Goal: Task Accomplishment & Management: Manage account settings

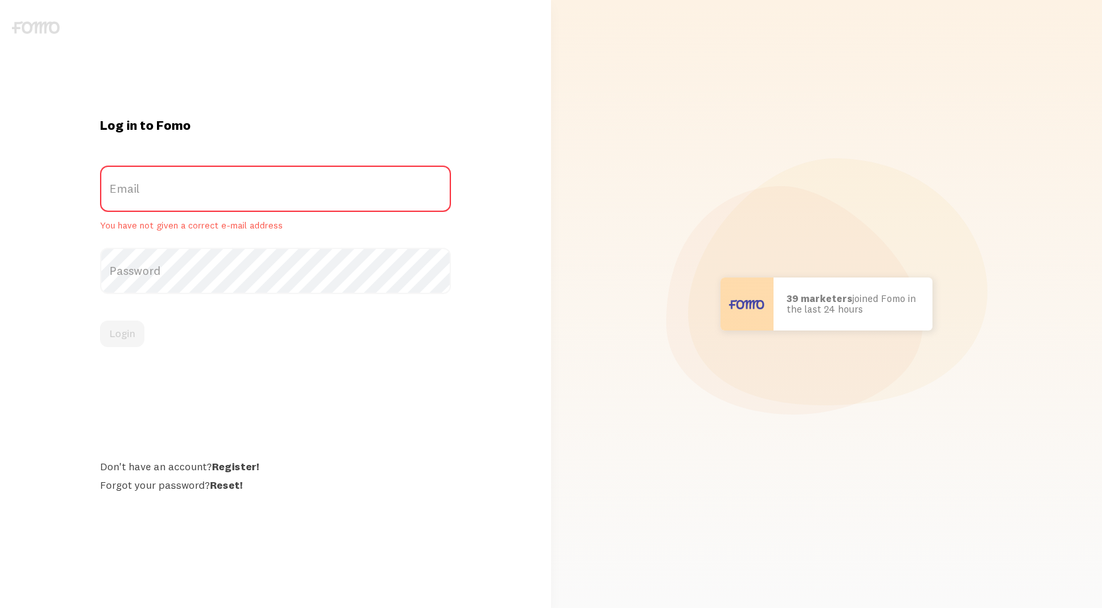
click at [224, 199] on label "Email" at bounding box center [276, 189] width 352 height 46
click at [224, 199] on input "Email" at bounding box center [276, 189] width 352 height 46
click at [127, 273] on label "Password" at bounding box center [276, 271] width 352 height 46
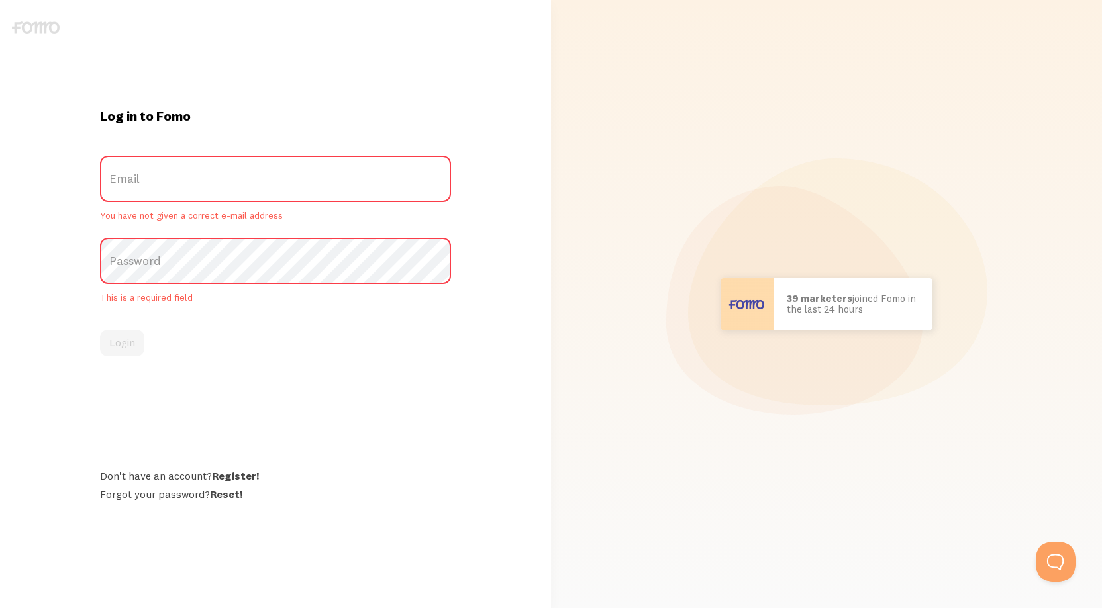
click at [225, 488] on link "Reset!" at bounding box center [226, 493] width 32 height 13
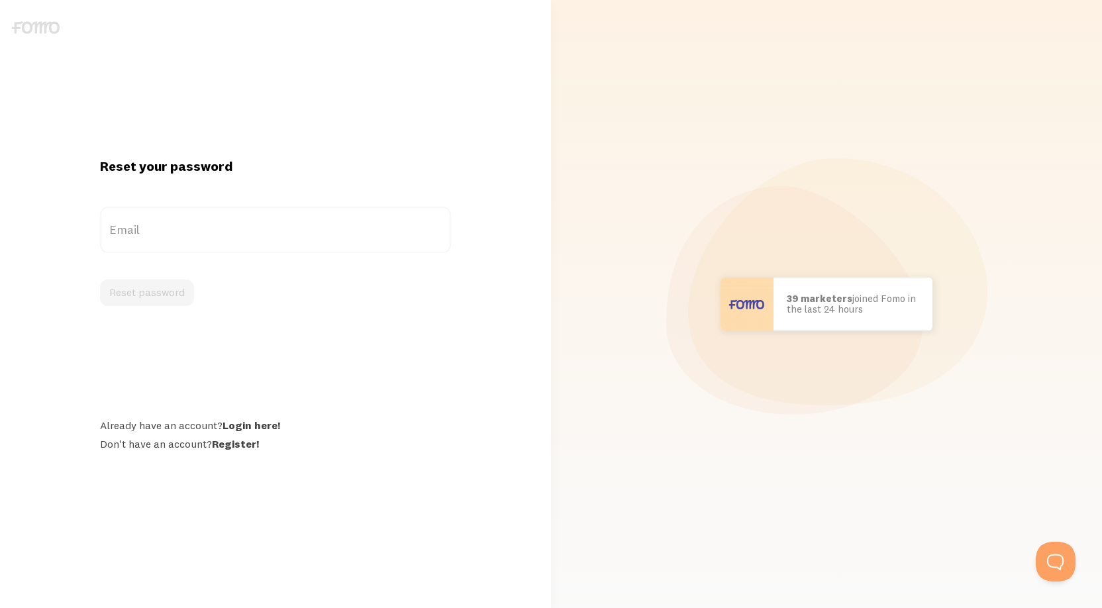
click at [135, 234] on label "Email" at bounding box center [276, 230] width 352 height 46
click at [135, 234] on input "Email" at bounding box center [276, 230] width 352 height 46
click at [170, 224] on label "Email" at bounding box center [276, 230] width 352 height 46
click at [170, 224] on input "Email" at bounding box center [276, 230] width 352 height 46
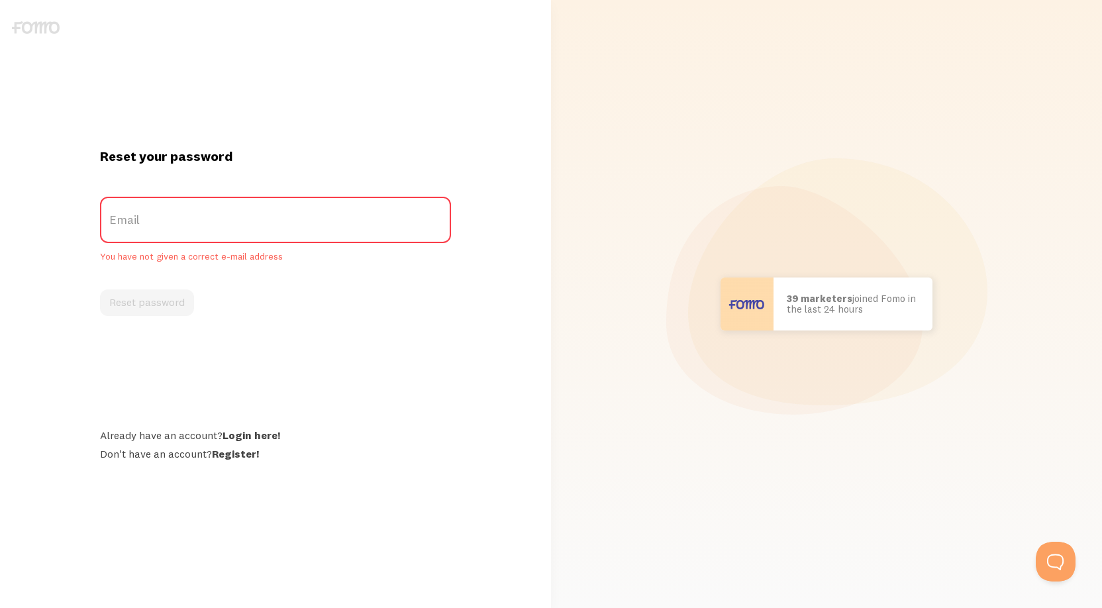
click at [174, 221] on label "Email" at bounding box center [276, 220] width 352 height 46
click at [174, 221] on input "Email" at bounding box center [276, 220] width 352 height 46
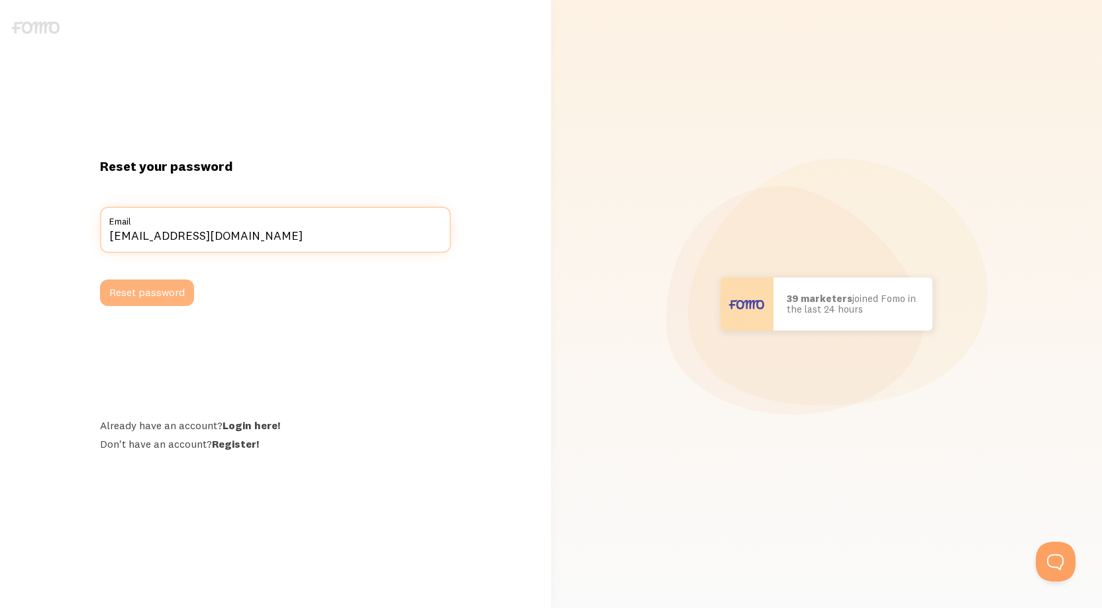
type input "tinle1201@gmail.com"
click at [170, 293] on button "Reset password" at bounding box center [147, 293] width 94 height 26
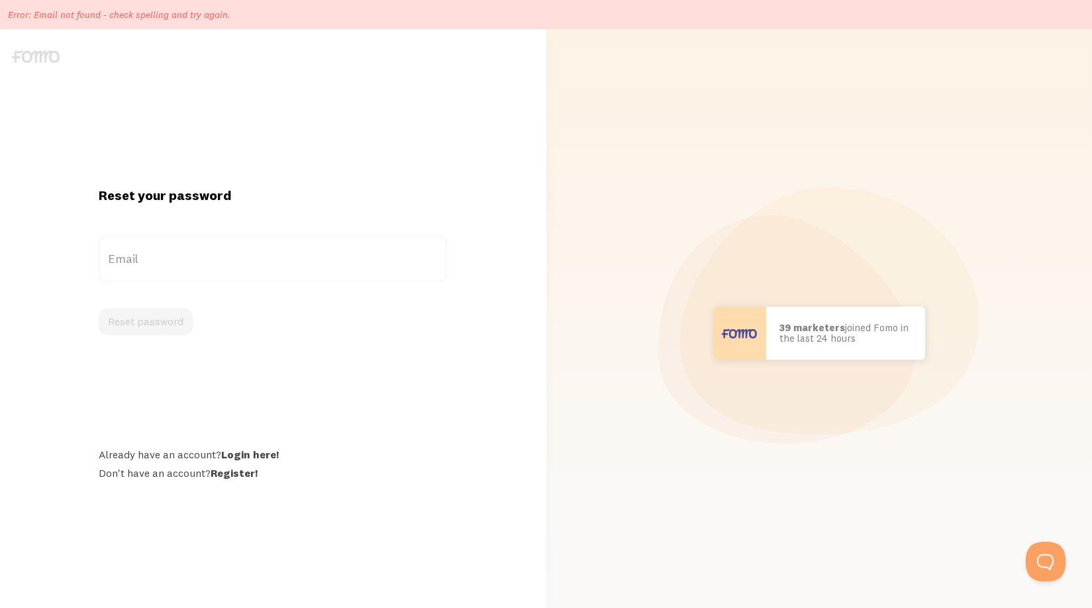
click at [191, 225] on div "Reset your password Email Reset password Already have an account? Login here! D…" at bounding box center [273, 333] width 364 height 293
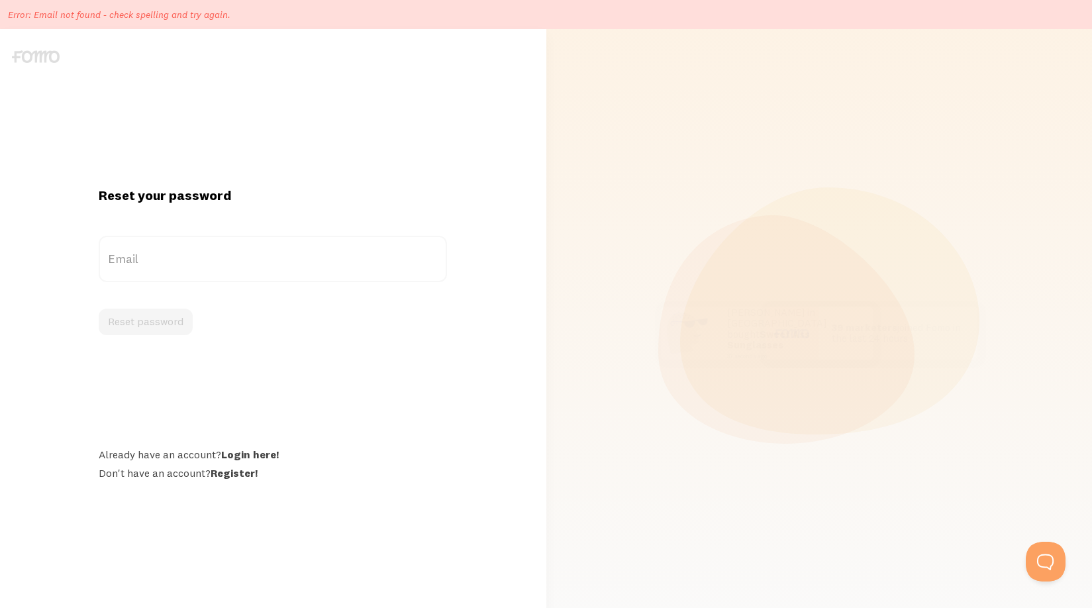
drag, startPoint x: 274, startPoint y: 138, endPoint x: 285, endPoint y: 8, distance: 131.0
click at [274, 132] on div "Reset your password Email Reset password Already have an account? Login here! D…" at bounding box center [273, 333] width 546 height 608
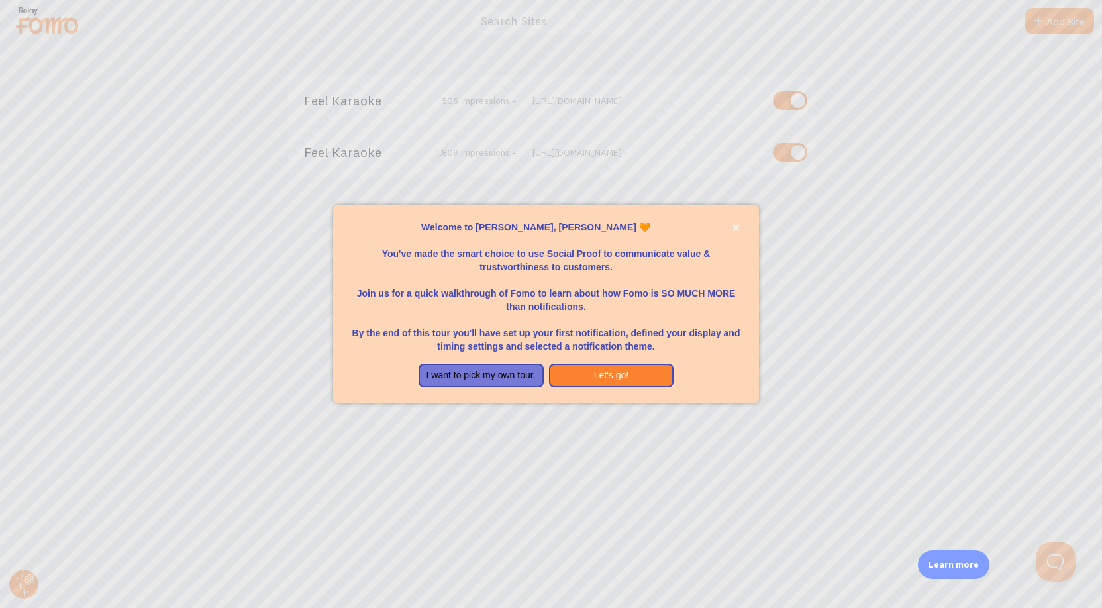
click at [340, 266] on div "Welcome to [PERSON_NAME], [PERSON_NAME] 🧡 You've made the smart choice to use S…" at bounding box center [546, 304] width 427 height 199
click at [624, 365] on button "Let's go!" at bounding box center [611, 376] width 125 height 24
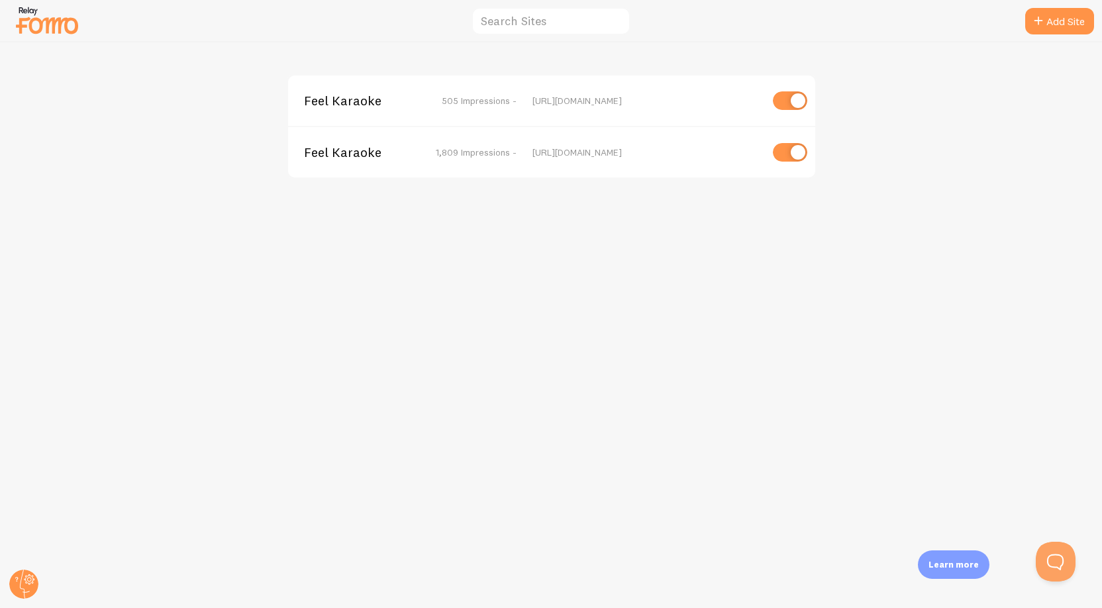
drag, startPoint x: 536, startPoint y: 325, endPoint x: 422, endPoint y: 234, distance: 145.6
click at [529, 321] on div "Feel Karaoke 505 Impressions - [URL][DOMAIN_NAME] Feel Karaoke 1,809 Impression…" at bounding box center [552, 325] width 1102 height 566
click at [392, 325] on div "Feel Karaoke 505 Impressions - [URL][DOMAIN_NAME] Feel Karaoke 1,809 Impression…" at bounding box center [552, 325] width 1102 height 566
click at [339, 152] on span "Feel Karaoke" at bounding box center [357, 152] width 107 height 12
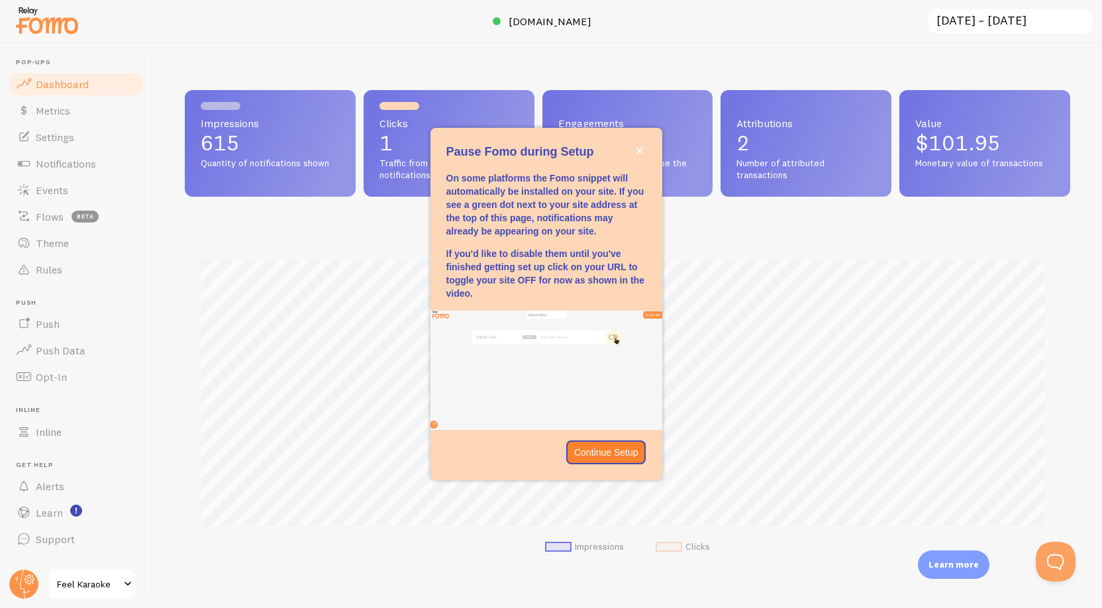
scroll to position [348, 876]
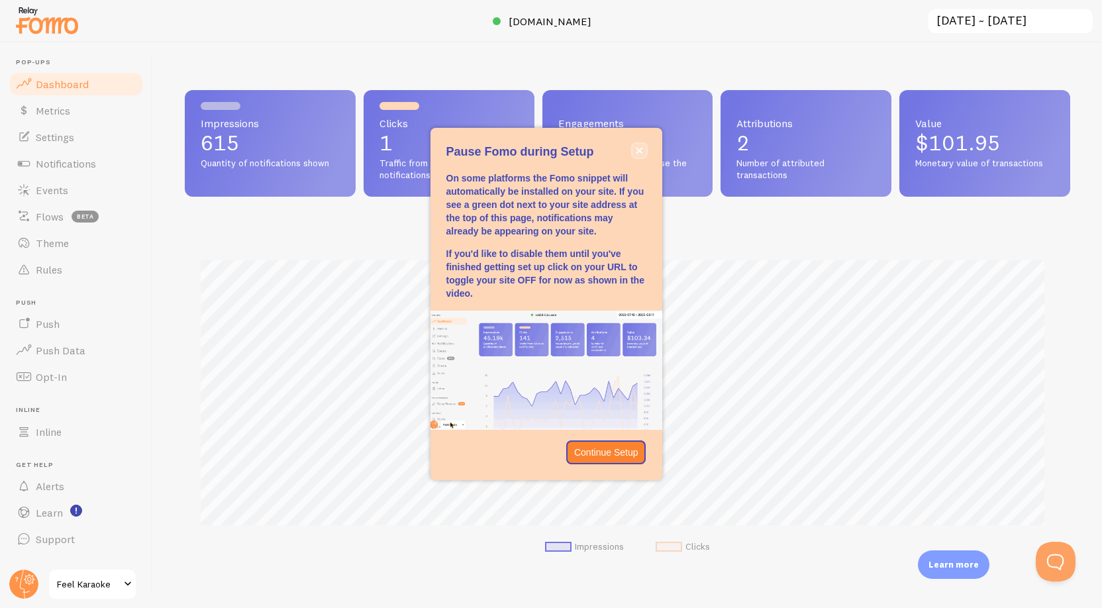
click at [639, 148] on icon "close," at bounding box center [639, 150] width 7 height 7
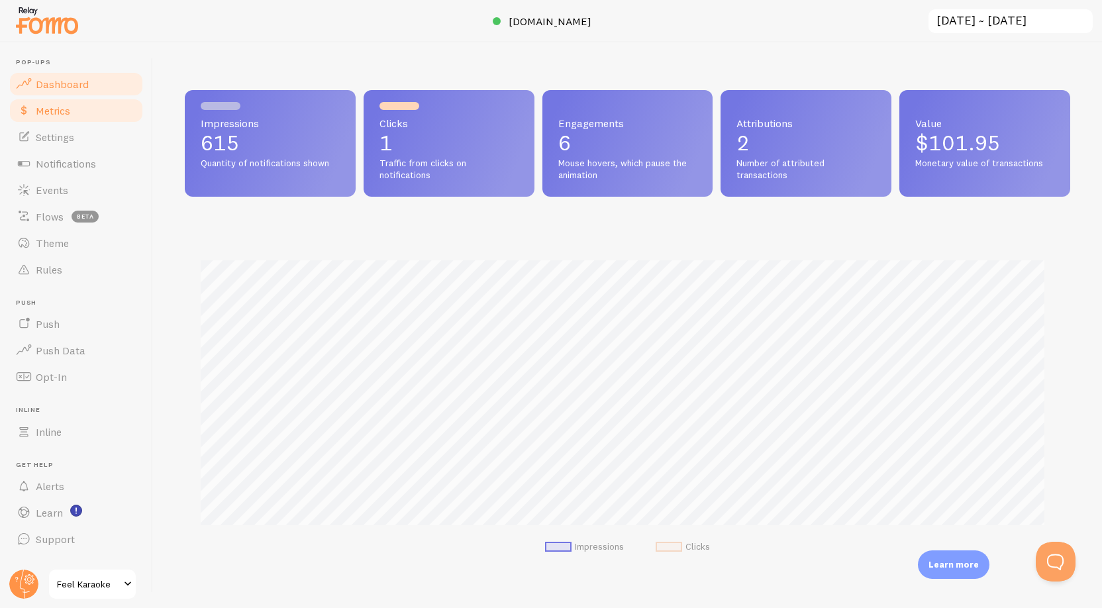
click at [67, 117] on link "Metrics" at bounding box center [76, 110] width 136 height 26
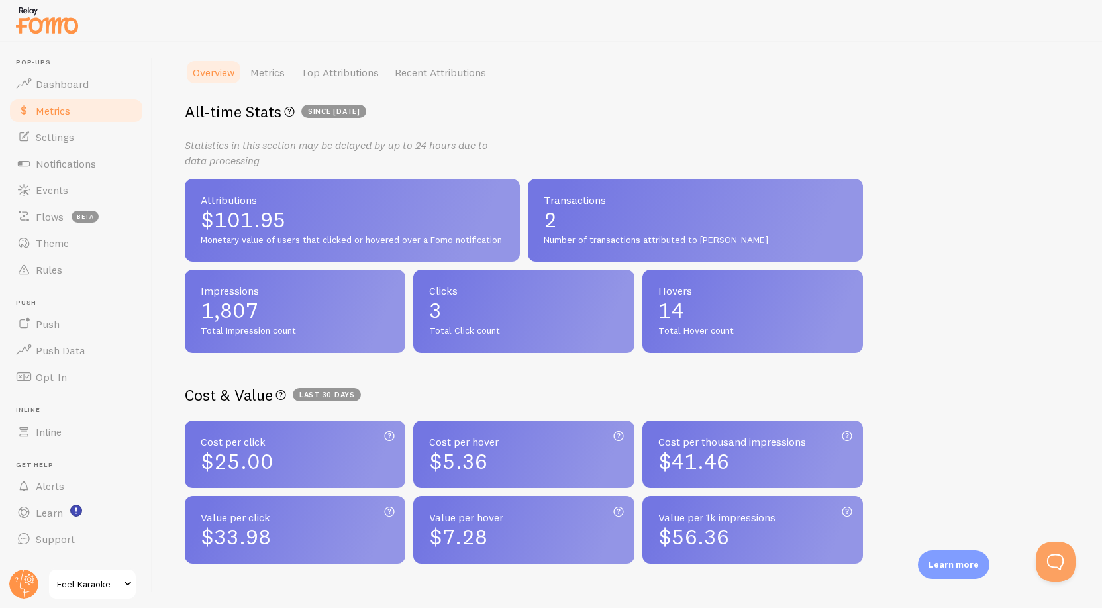
scroll to position [226, 0]
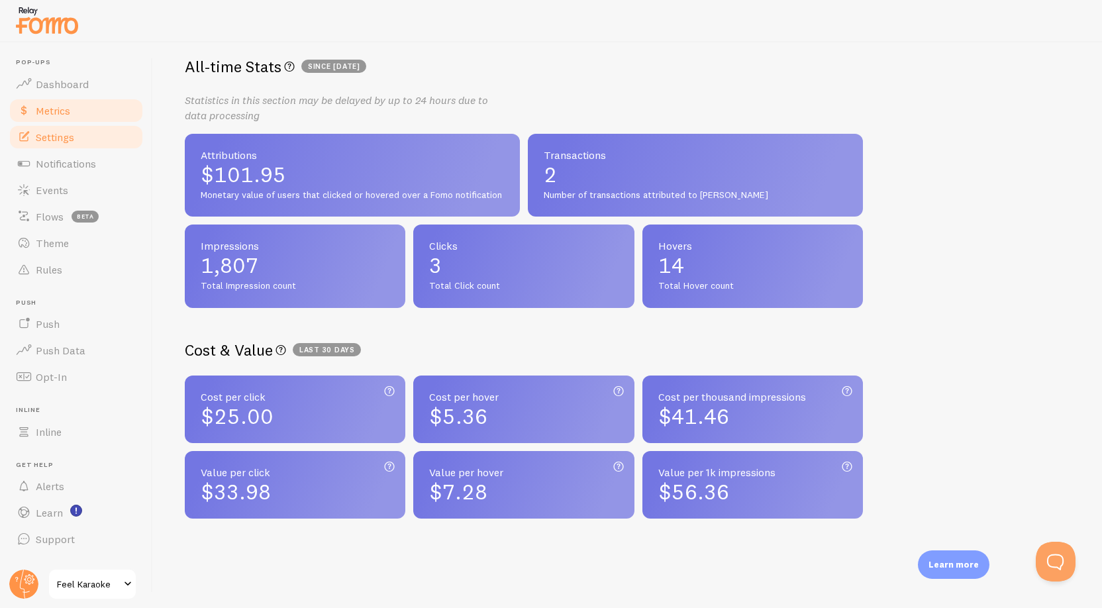
click at [46, 133] on span "Settings" at bounding box center [55, 136] width 38 height 13
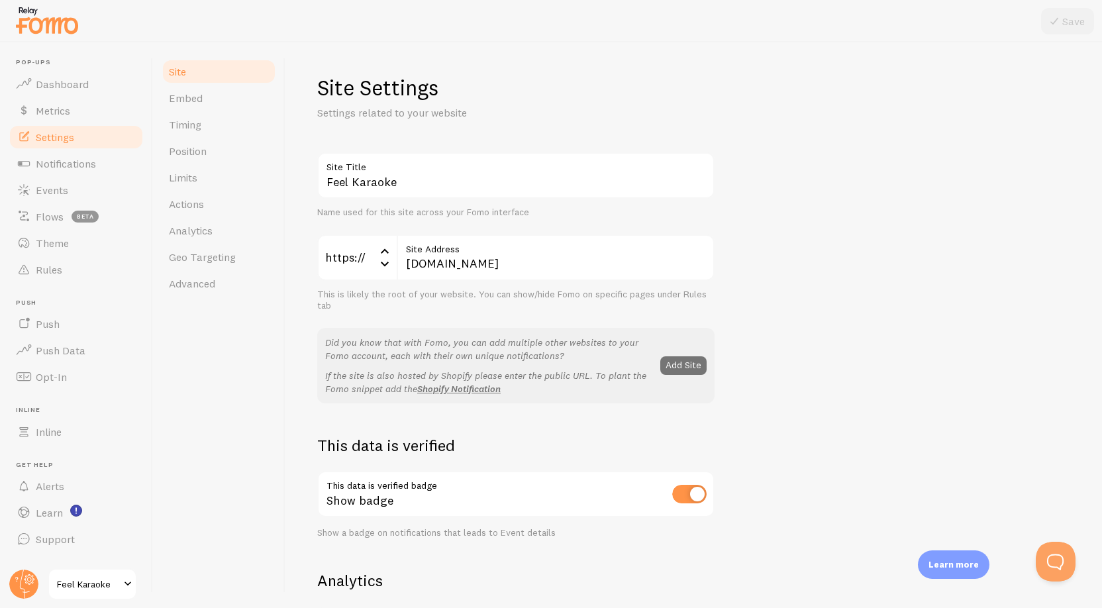
click at [202, 404] on div "Site Embed Timing Position Limits Actions Analytics Geo Targeting Advanced" at bounding box center [219, 325] width 132 height 566
click at [193, 105] on link "Embed" at bounding box center [219, 98] width 116 height 26
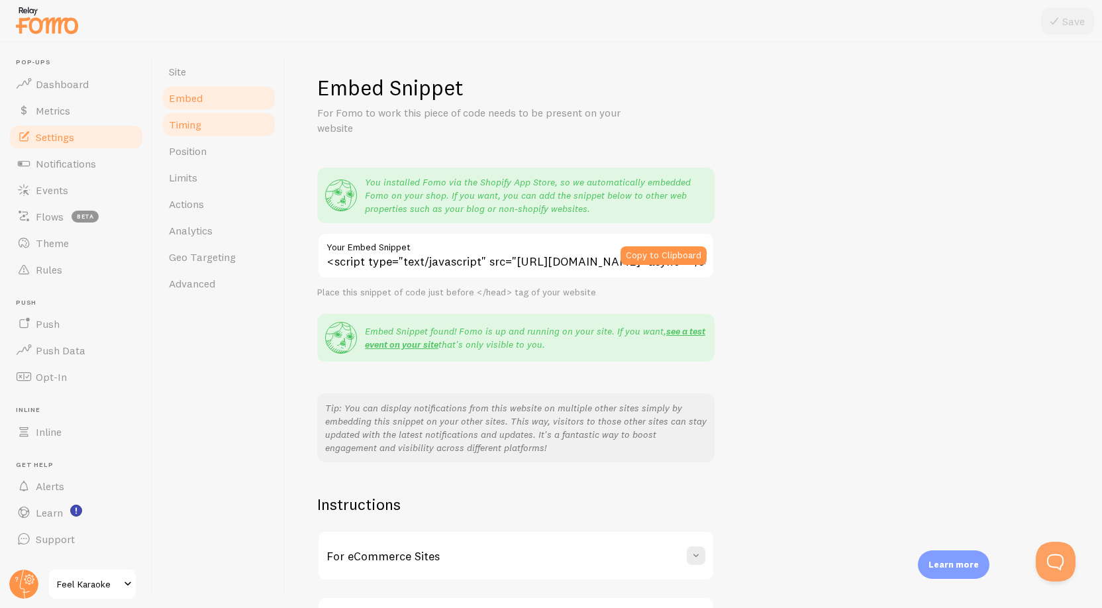
click at [191, 120] on span "Timing" at bounding box center [185, 124] width 32 height 13
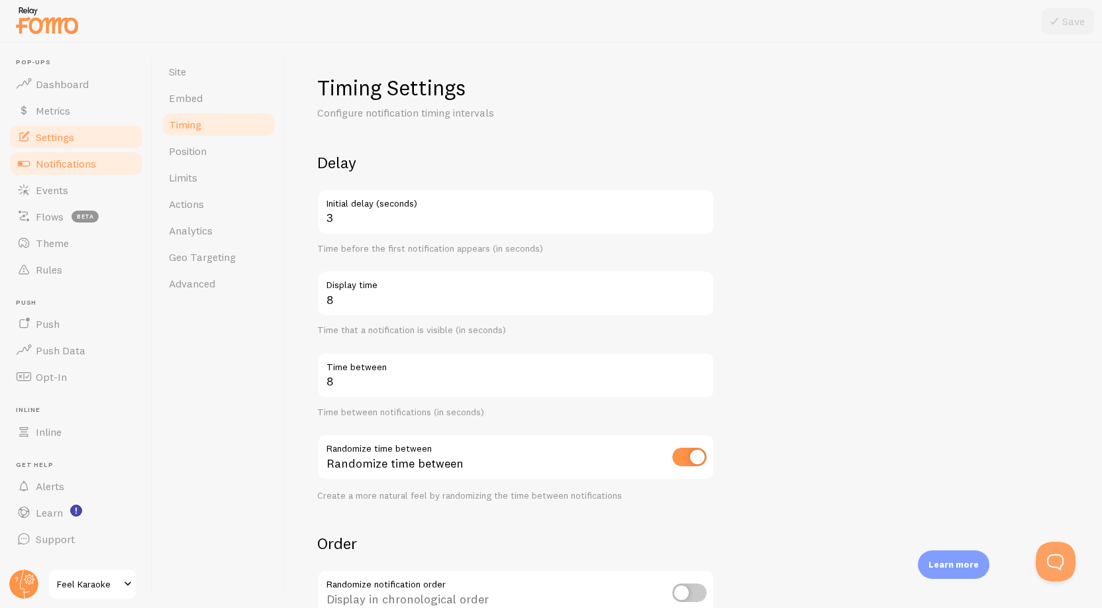
click at [54, 163] on span "Notifications" at bounding box center [66, 163] width 60 height 13
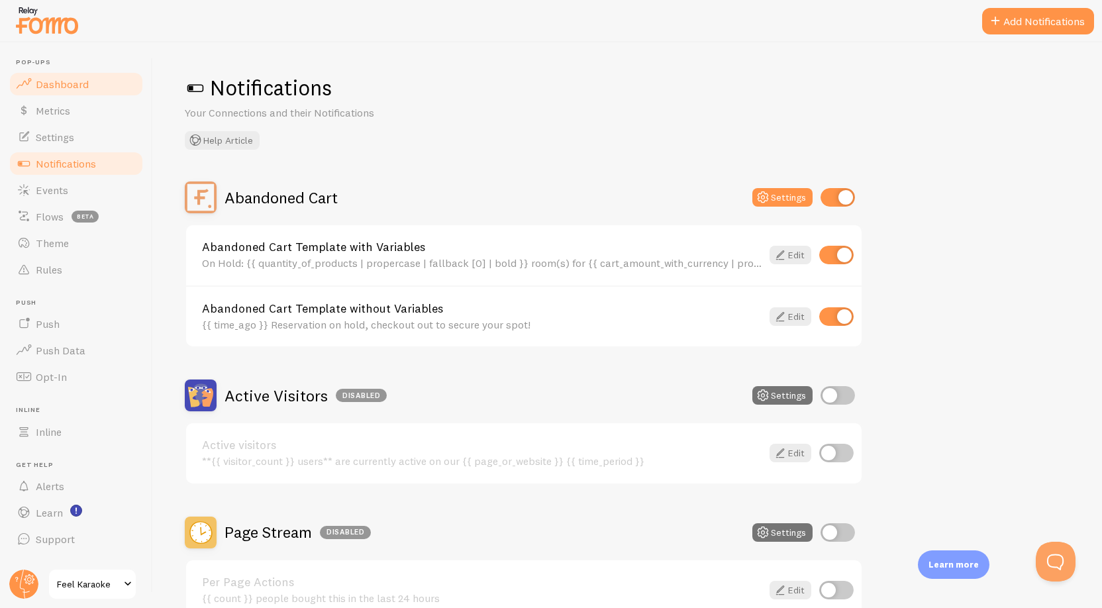
click at [54, 85] on span "Dashboard" at bounding box center [62, 83] width 53 height 13
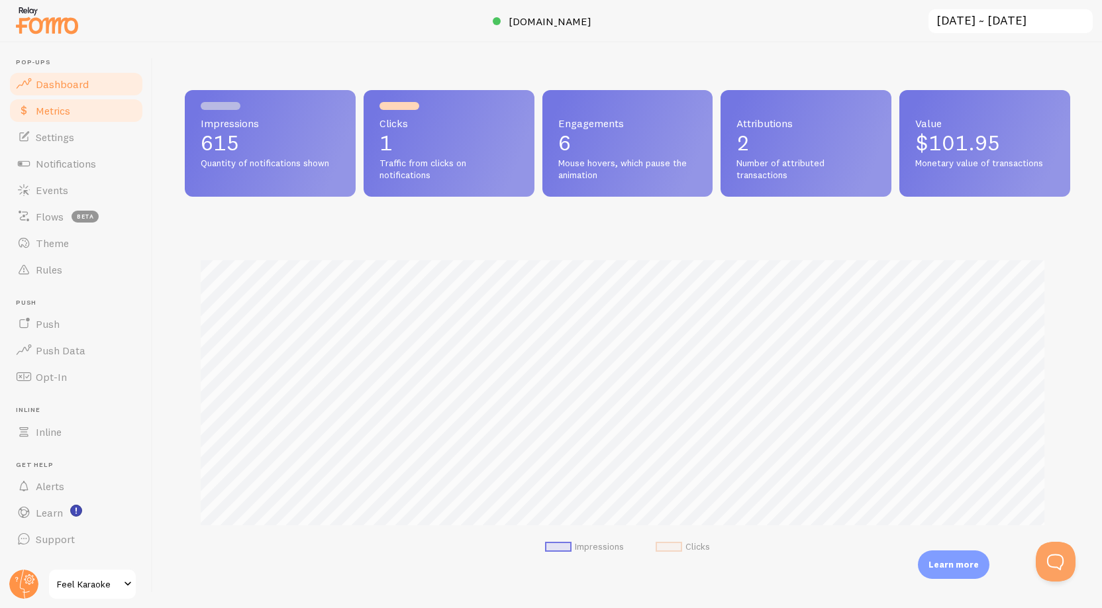
scroll to position [348, 876]
click at [46, 117] on link "Metrics" at bounding box center [76, 110] width 136 height 26
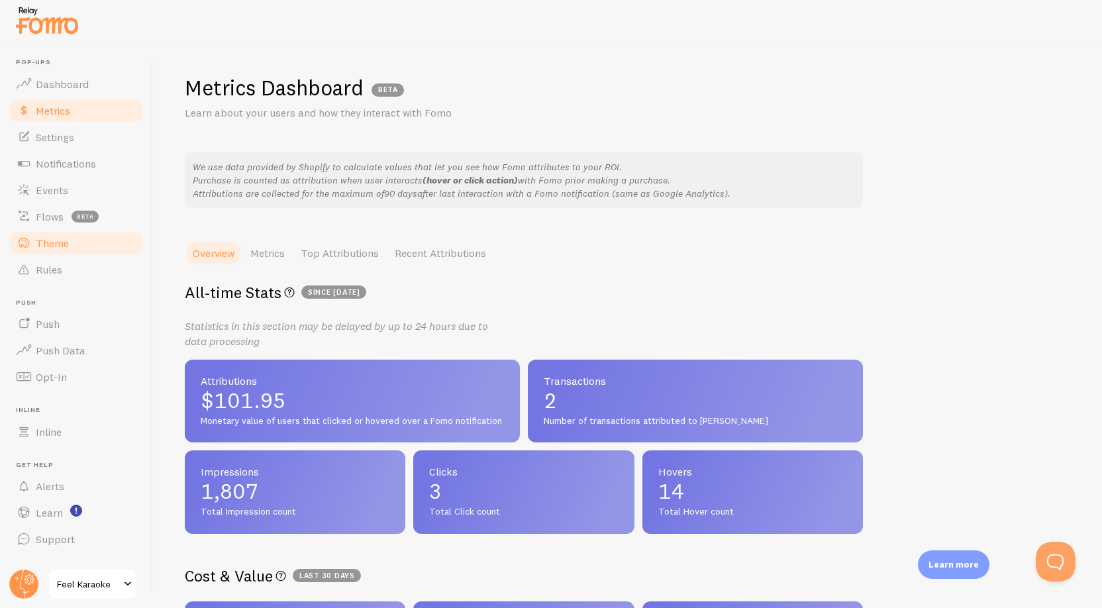
click at [57, 241] on span "Theme" at bounding box center [52, 242] width 33 height 13
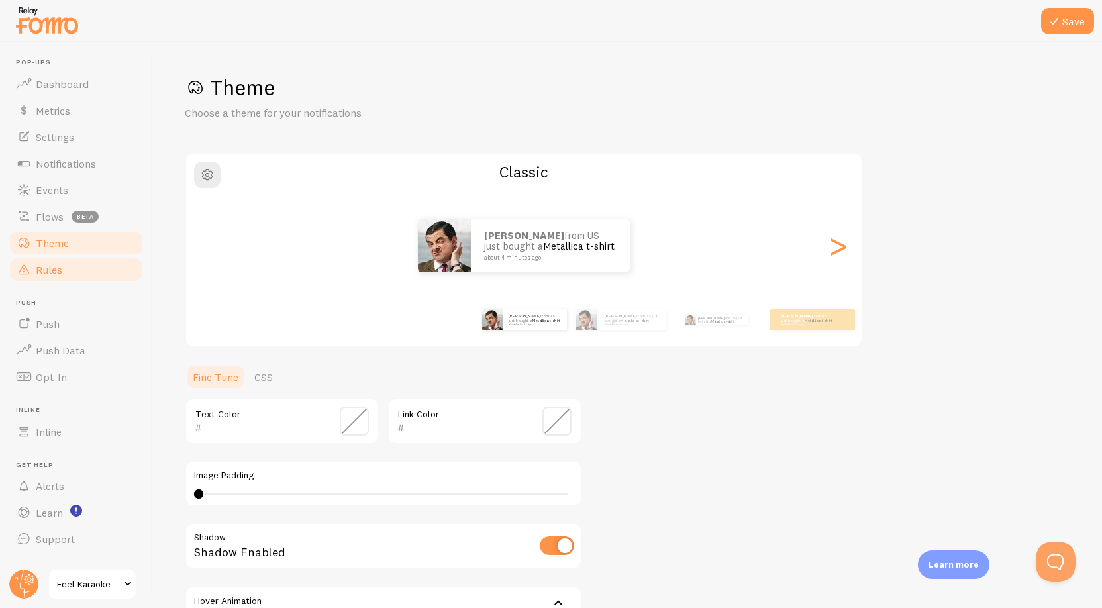
click at [45, 266] on span "Rules" at bounding box center [49, 269] width 26 height 13
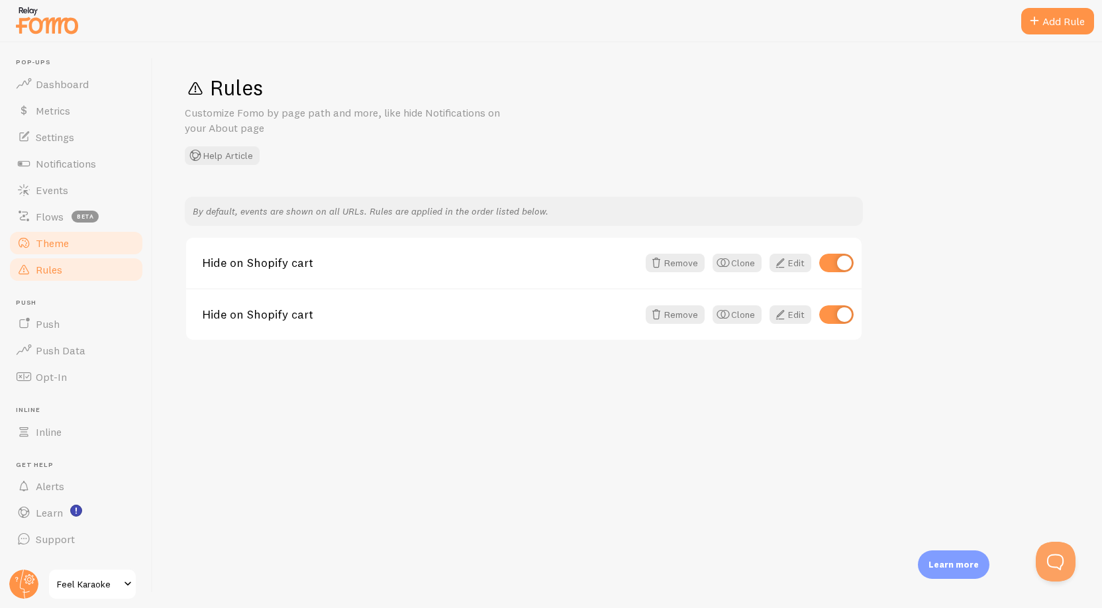
click at [38, 230] on link "Theme" at bounding box center [76, 243] width 136 height 26
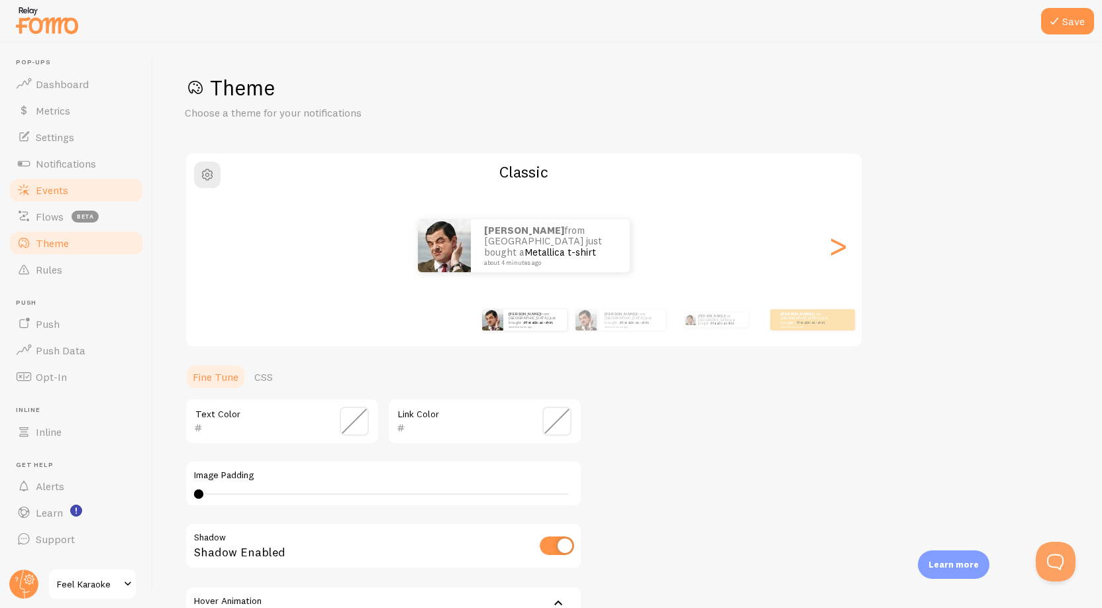
click at [50, 185] on span "Events" at bounding box center [52, 189] width 32 height 13
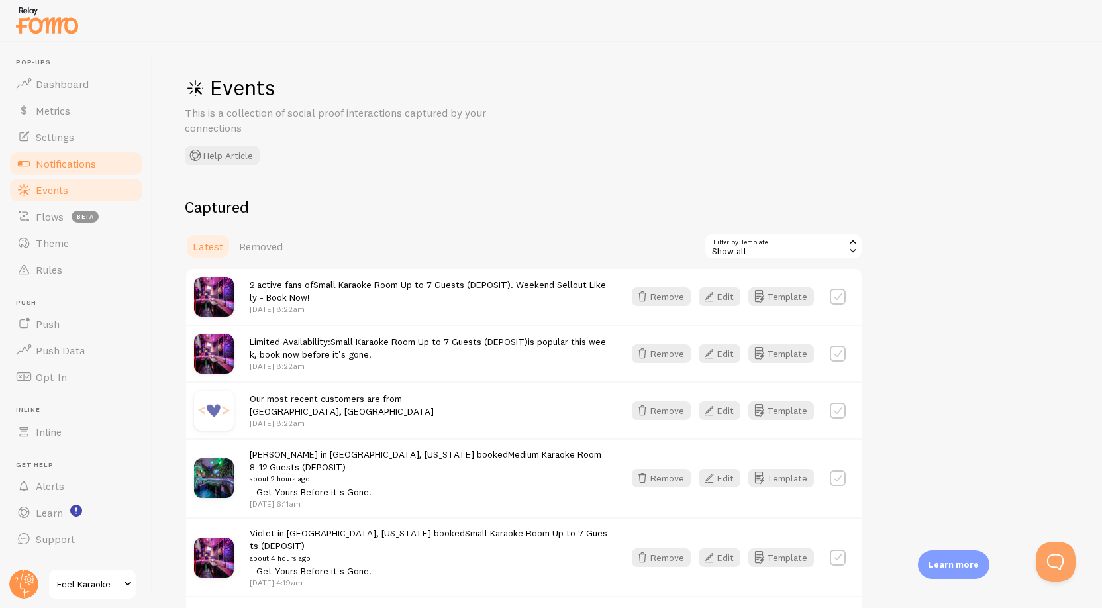
click at [42, 160] on span "Notifications" at bounding box center [66, 163] width 60 height 13
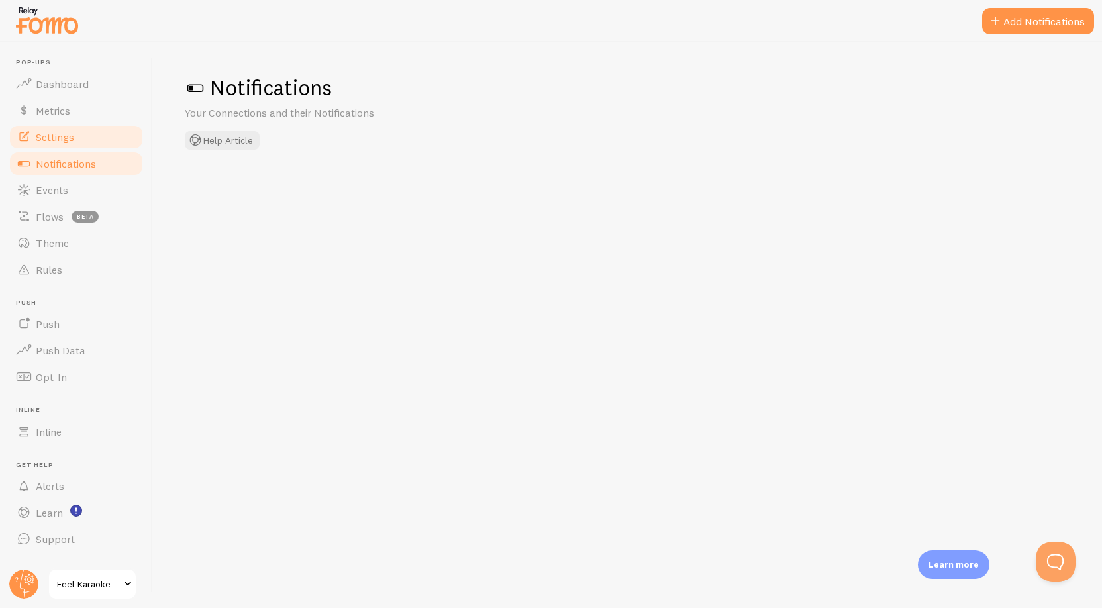
click at [48, 131] on span "Settings" at bounding box center [55, 136] width 38 height 13
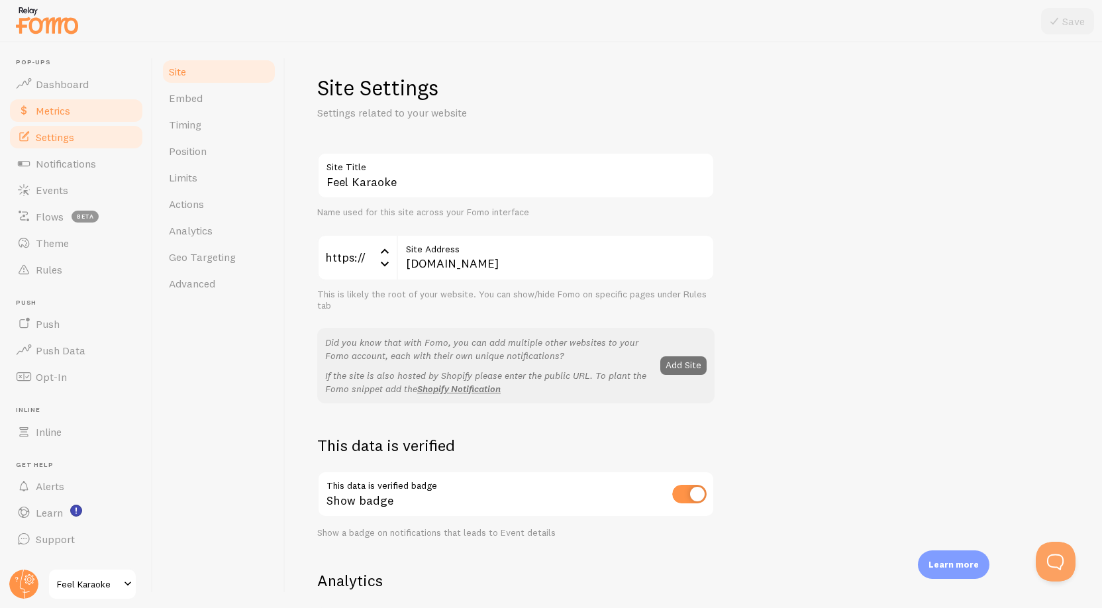
click at [50, 107] on span "Metrics" at bounding box center [53, 110] width 34 height 13
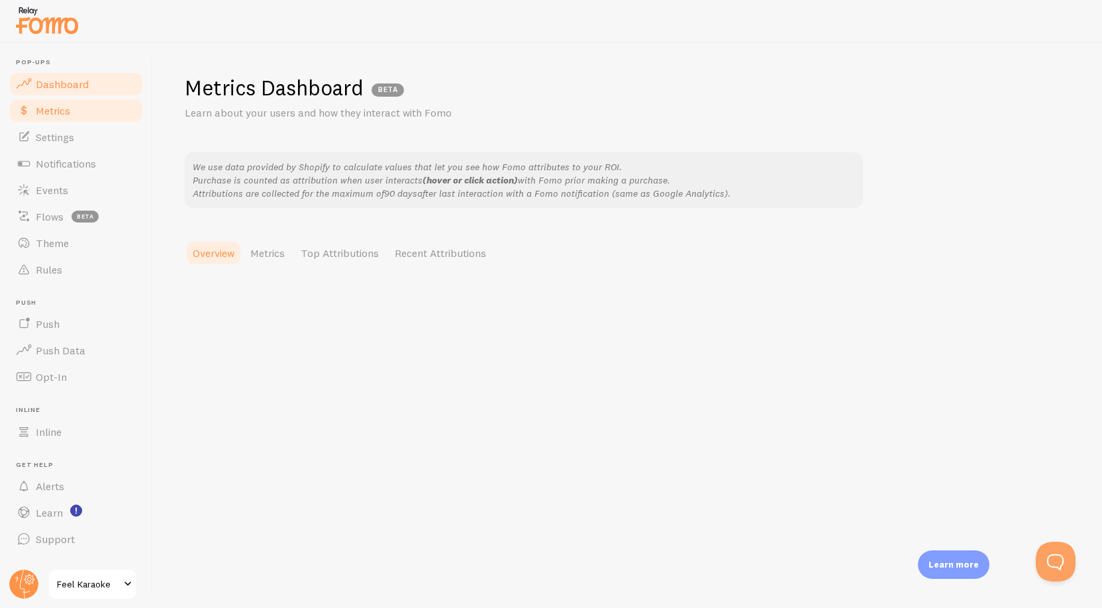
click at [56, 81] on span "Dashboard" at bounding box center [62, 83] width 53 height 13
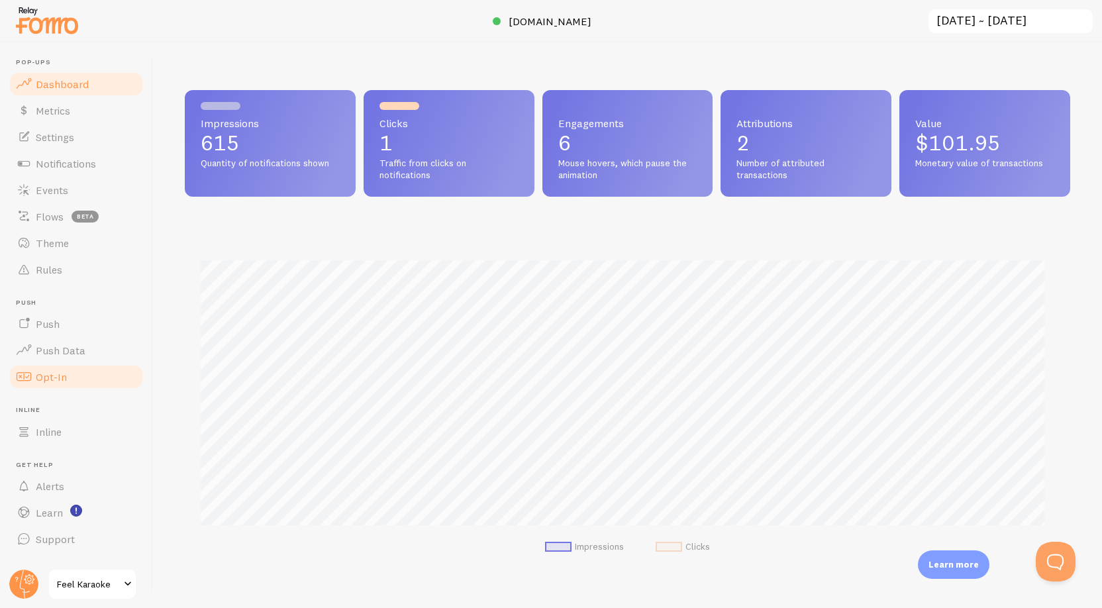
scroll to position [348, 876]
click at [38, 370] on span "Opt-In" at bounding box center [51, 376] width 31 height 13
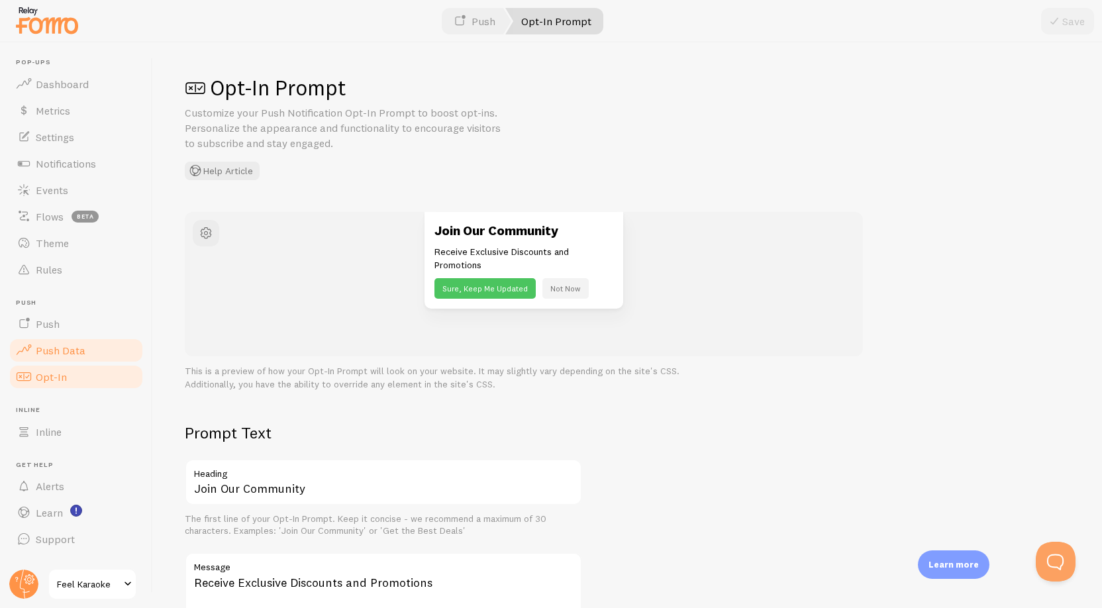
click at [43, 356] on span "Push Data" at bounding box center [61, 350] width 50 height 13
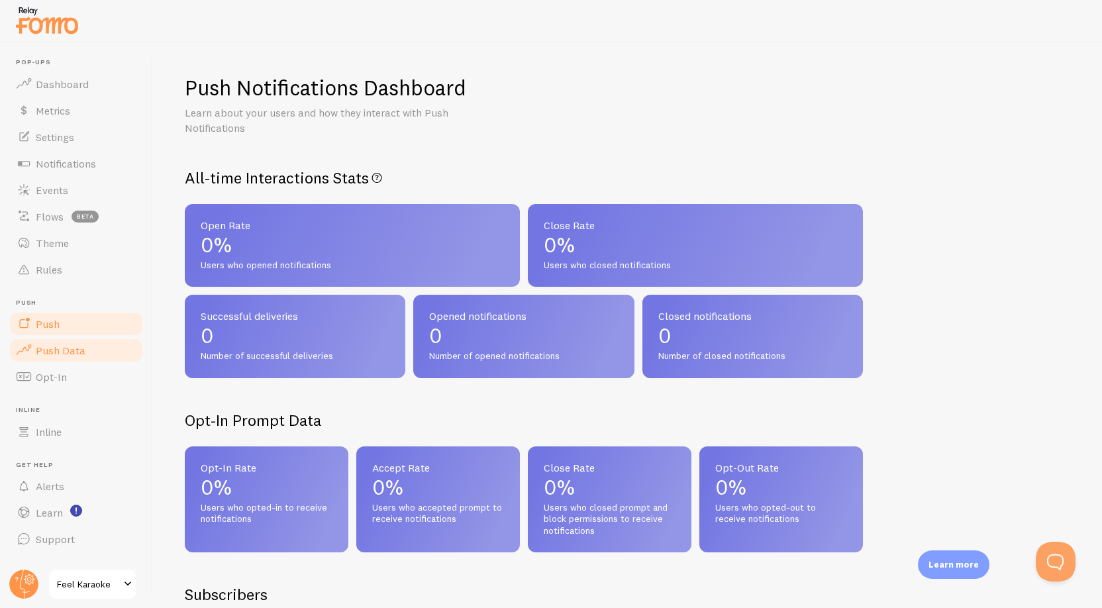
click at [40, 317] on span "Push" at bounding box center [48, 323] width 24 height 13
